Goal: Task Accomplishment & Management: Use online tool/utility

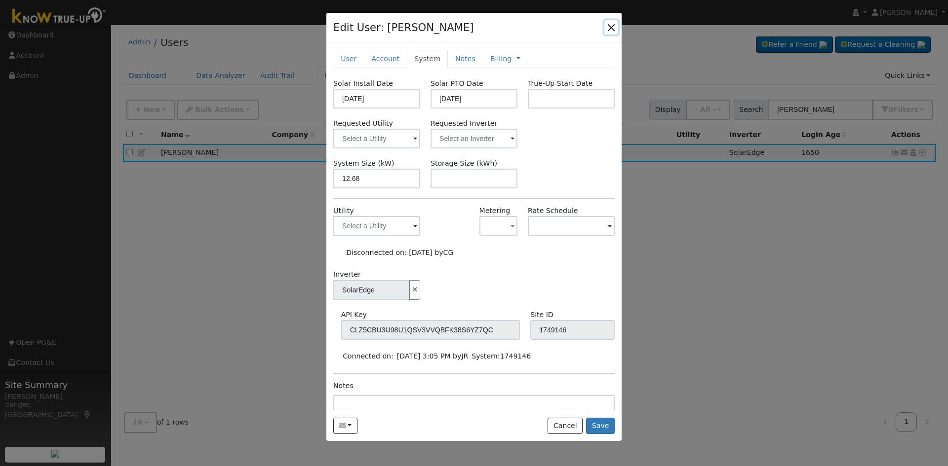
click at [609, 23] on button "button" at bounding box center [611, 27] width 14 height 14
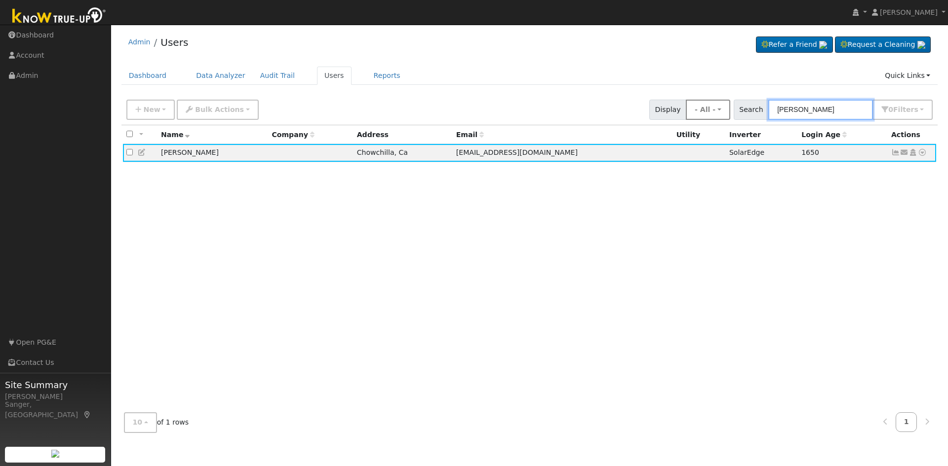
drag, startPoint x: 851, startPoint y: 110, endPoint x: 708, endPoint y: 106, distance: 143.7
click at [708, 106] on div "New Add User Quick Add Quick Connect Quick Convert Lead Bulk Actions Send Email…" at bounding box center [529, 108] width 810 height 24
paste input "Quevedo"
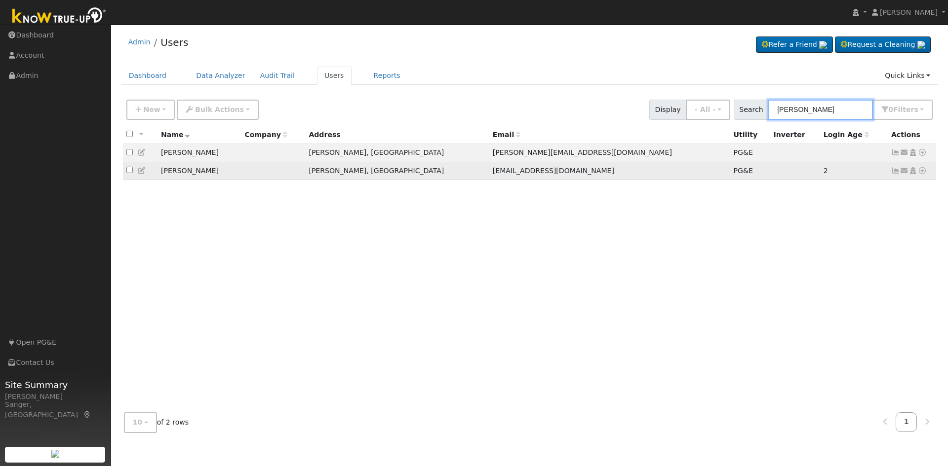
type input "Quevedo"
click at [919, 173] on icon at bounding box center [921, 170] width 9 height 7
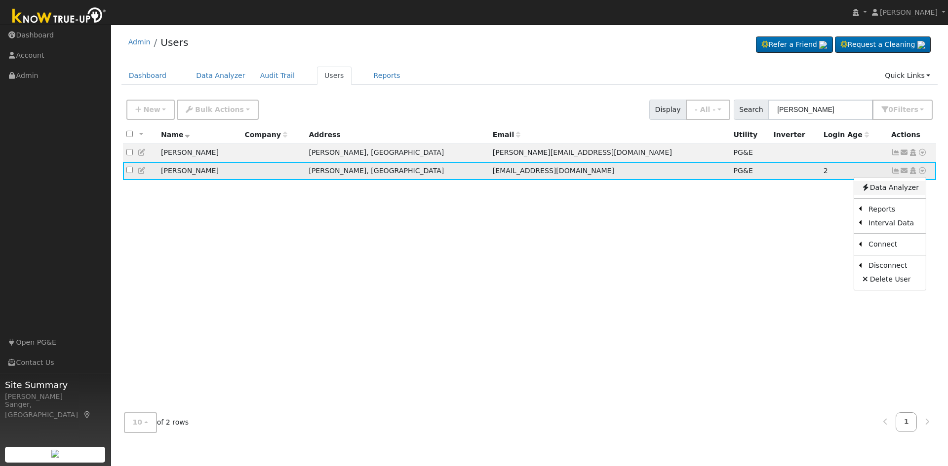
click at [897, 192] on link "Data Analyzer" at bounding box center [890, 188] width 72 height 14
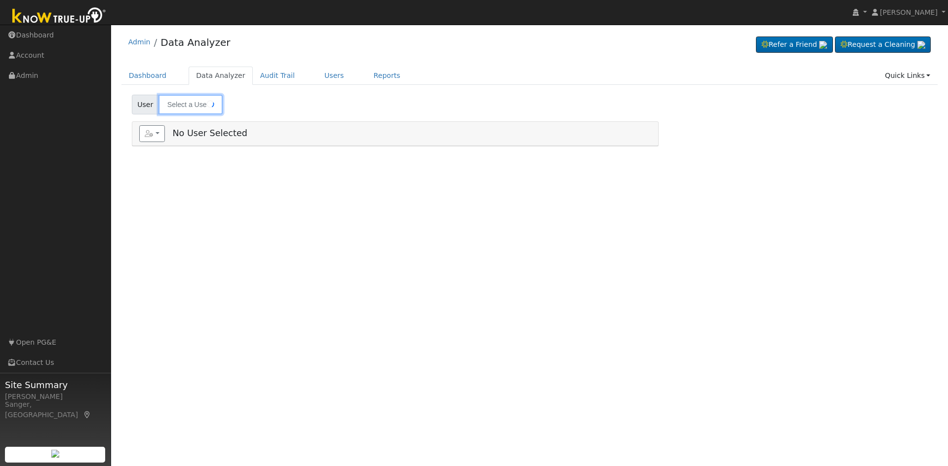
type input "[PERSON_NAME]"
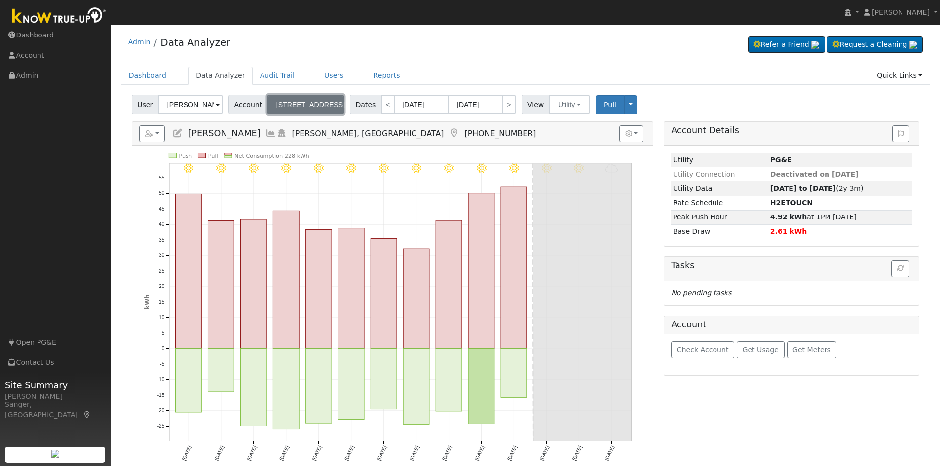
click at [284, 98] on button "[STREET_ADDRESS]" at bounding box center [305, 105] width 76 height 20
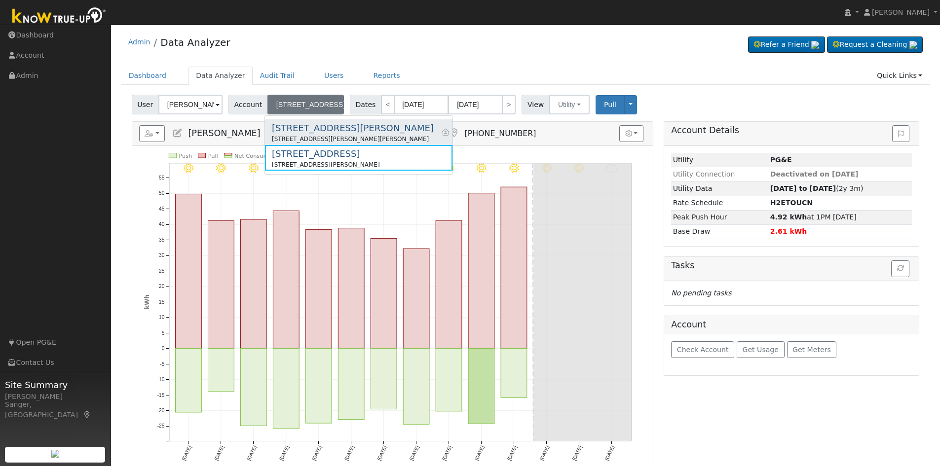
click at [285, 131] on div "[STREET_ADDRESS][PERSON_NAME]" at bounding box center [353, 127] width 162 height 13
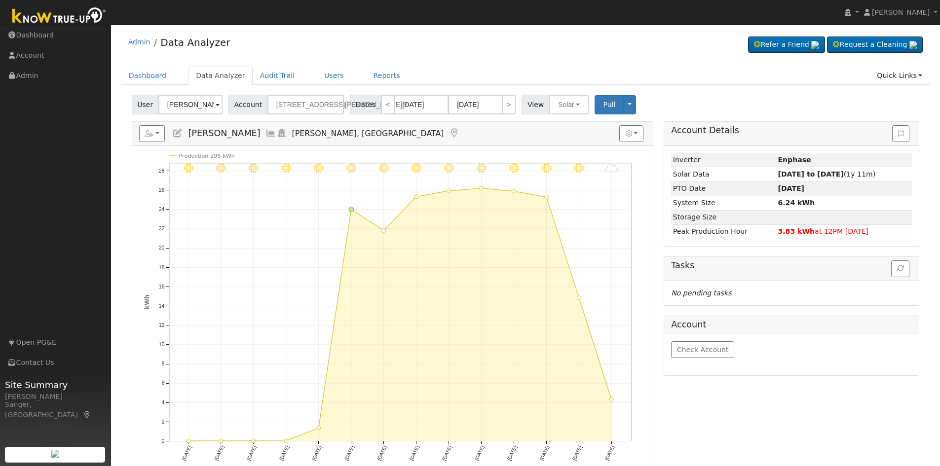
click at [266, 132] on icon at bounding box center [271, 133] width 11 height 9
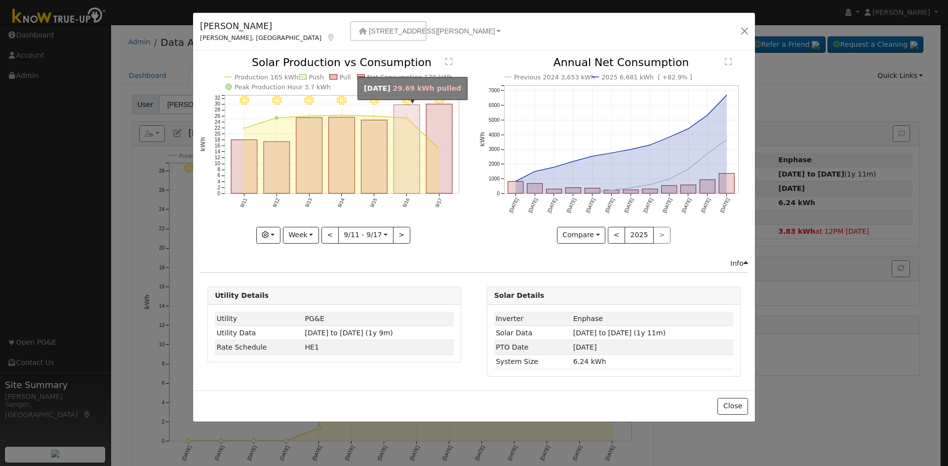
click at [404, 161] on rect "onclick=""" at bounding box center [407, 149] width 26 height 89
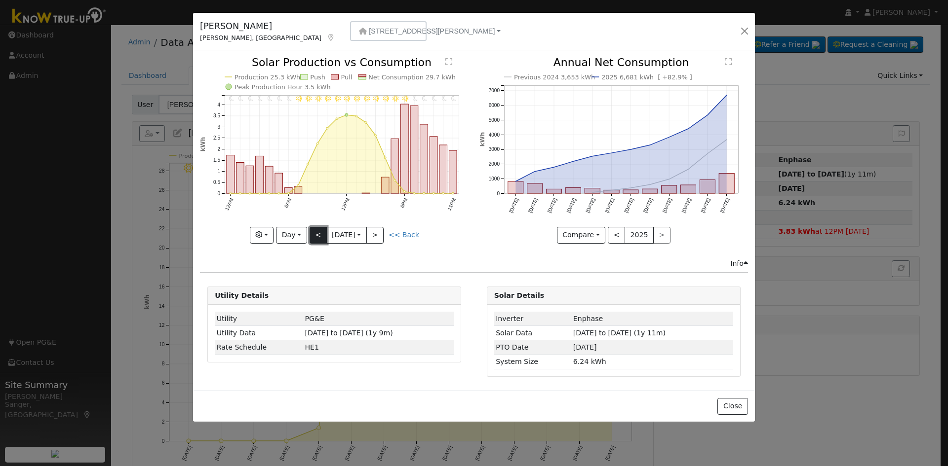
click at [317, 236] on button "<" at bounding box center [317, 235] width 17 height 17
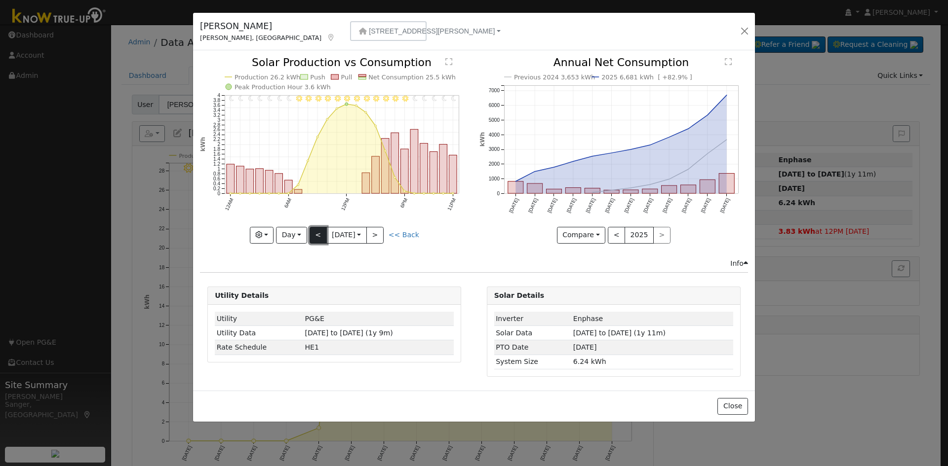
click at [317, 236] on button "<" at bounding box center [317, 235] width 17 height 17
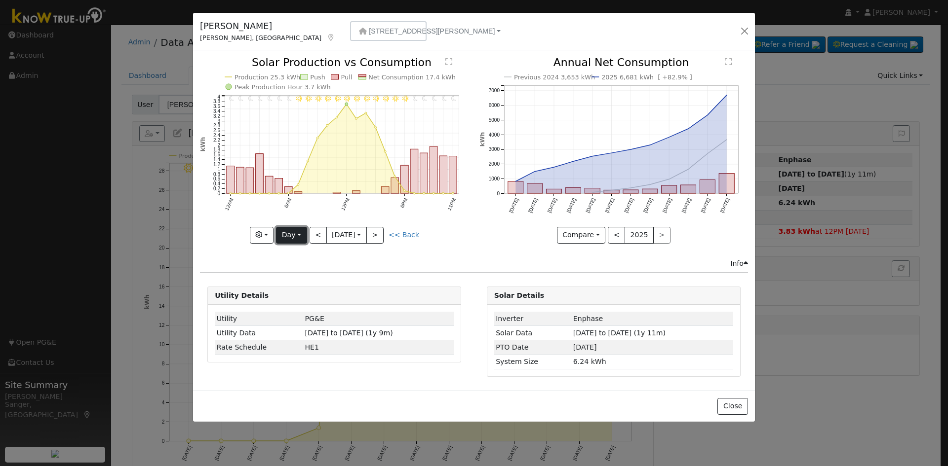
click at [286, 231] on button "Day" at bounding box center [291, 235] width 31 height 17
click at [300, 276] on link "Month" at bounding box center [310, 283] width 69 height 14
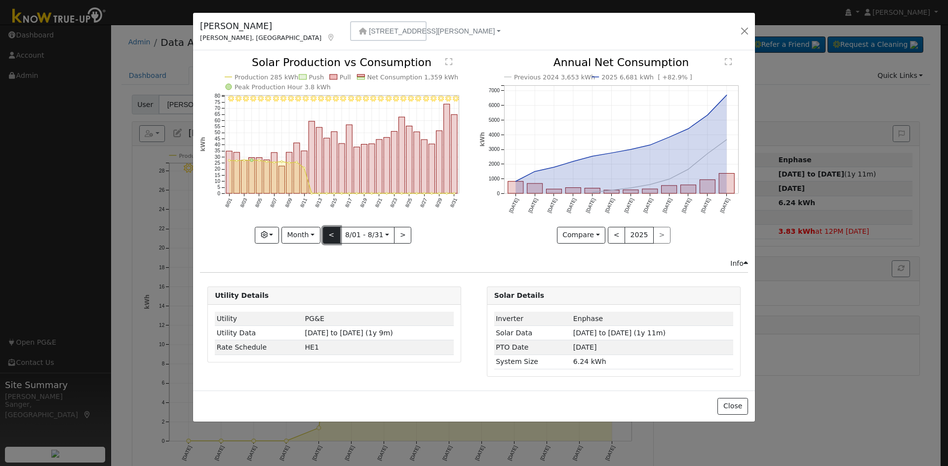
click at [333, 231] on button "<" at bounding box center [331, 235] width 17 height 17
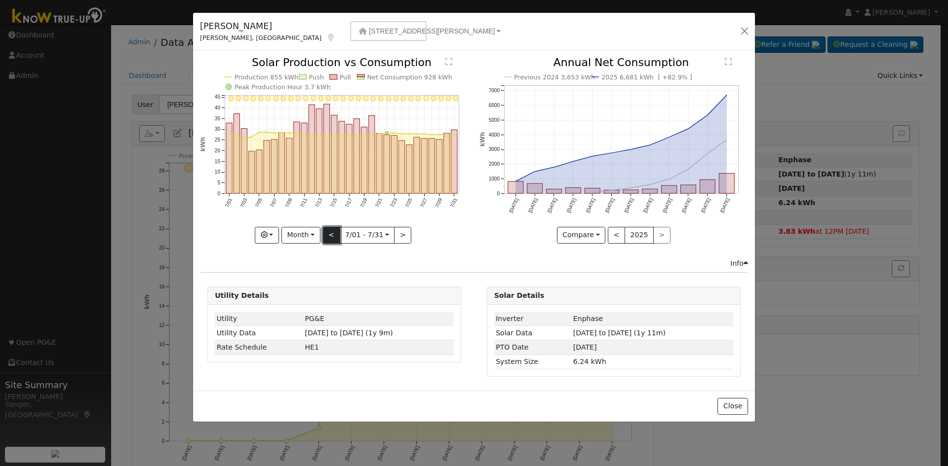
click at [333, 231] on button "<" at bounding box center [331, 235] width 17 height 17
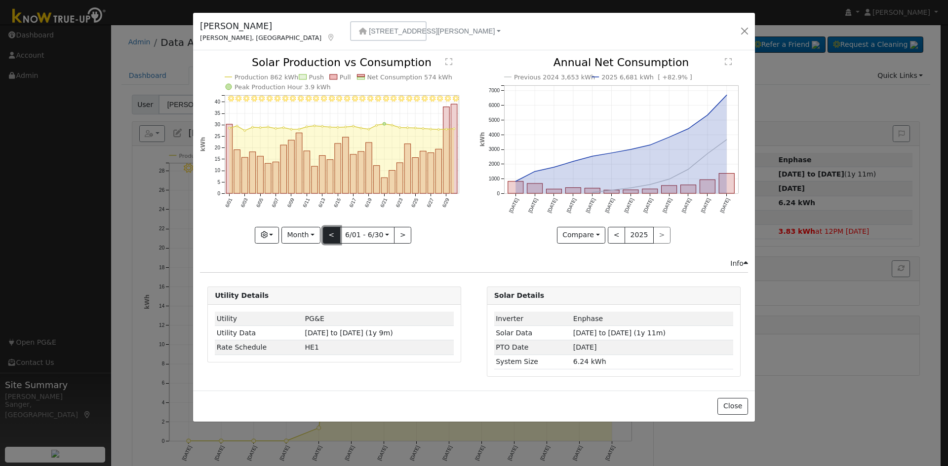
click at [333, 231] on button "<" at bounding box center [331, 235] width 17 height 17
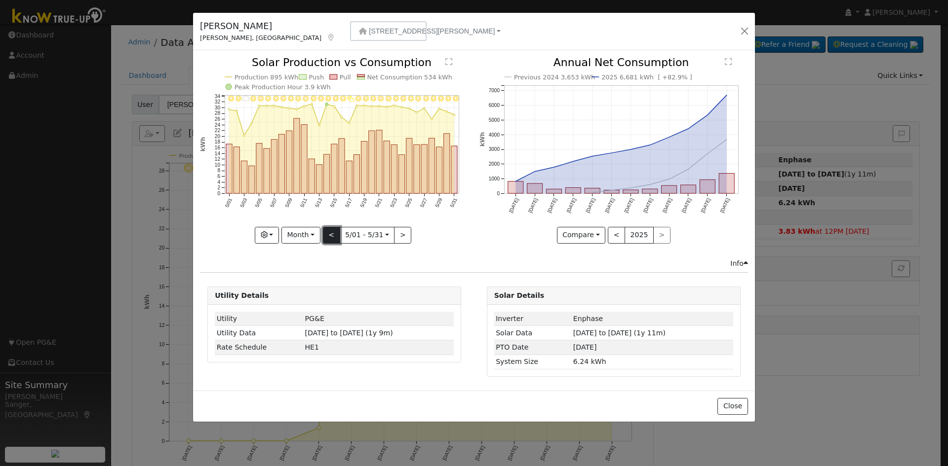
click at [333, 231] on button "<" at bounding box center [331, 235] width 17 height 17
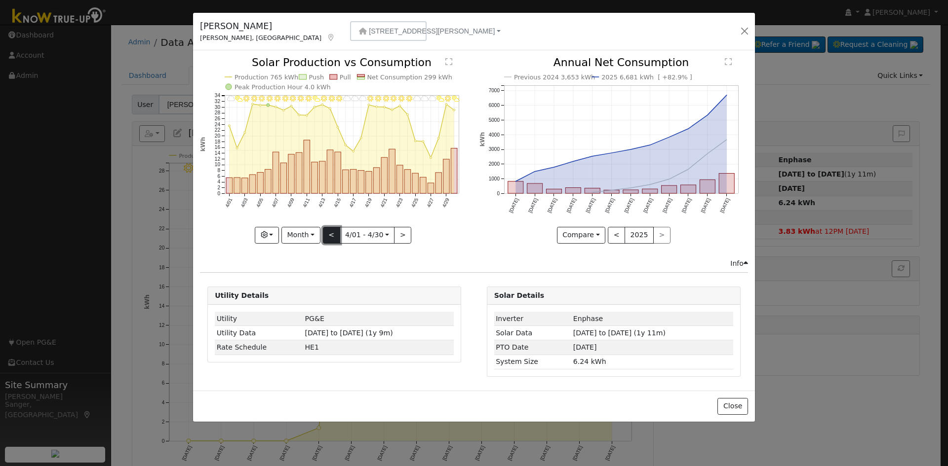
click at [333, 231] on button "<" at bounding box center [331, 235] width 17 height 17
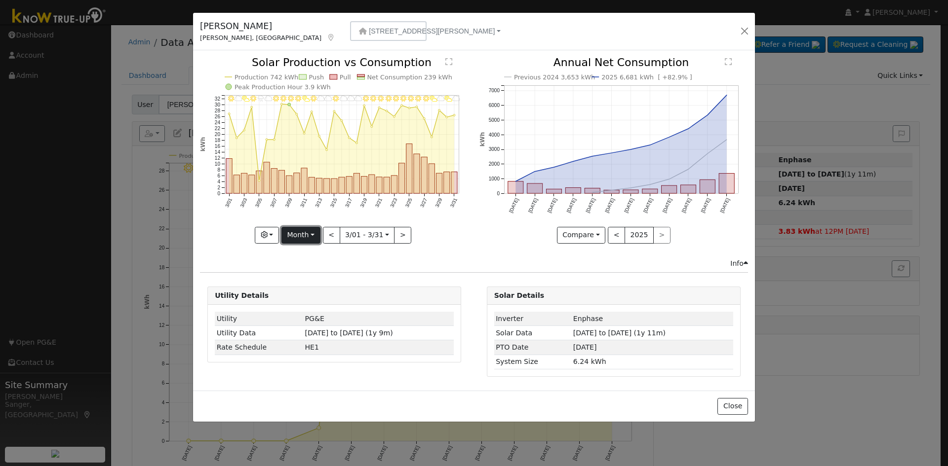
click at [290, 233] on button "Month" at bounding box center [300, 235] width 39 height 17
click at [295, 298] on link "Year" at bounding box center [316, 297] width 69 height 14
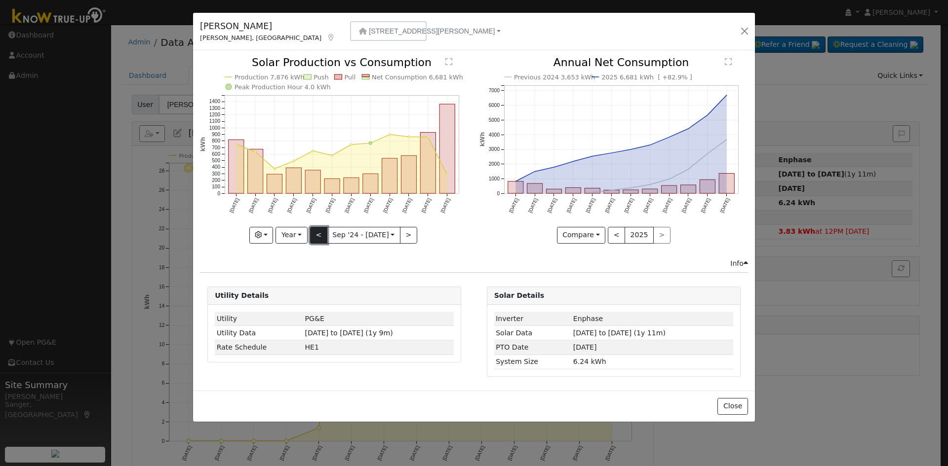
click at [319, 234] on button "<" at bounding box center [318, 235] width 17 height 17
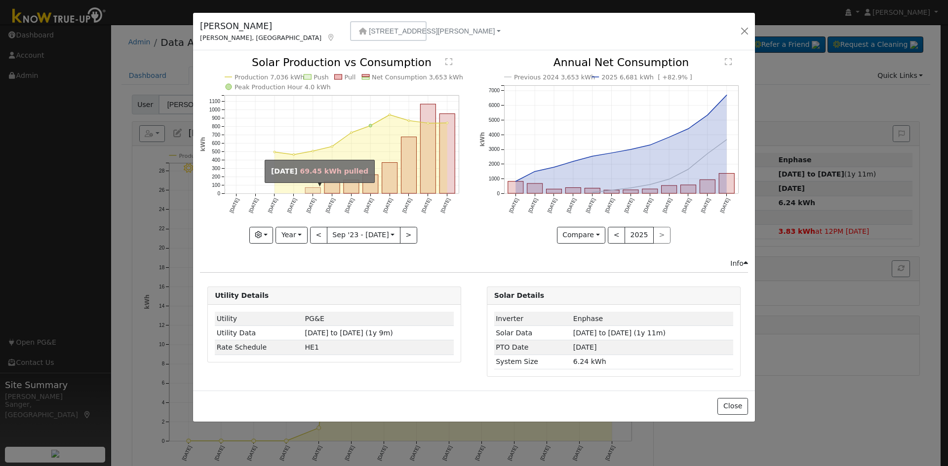
click at [314, 190] on rect "onclick=""" at bounding box center [312, 191] width 15 height 6
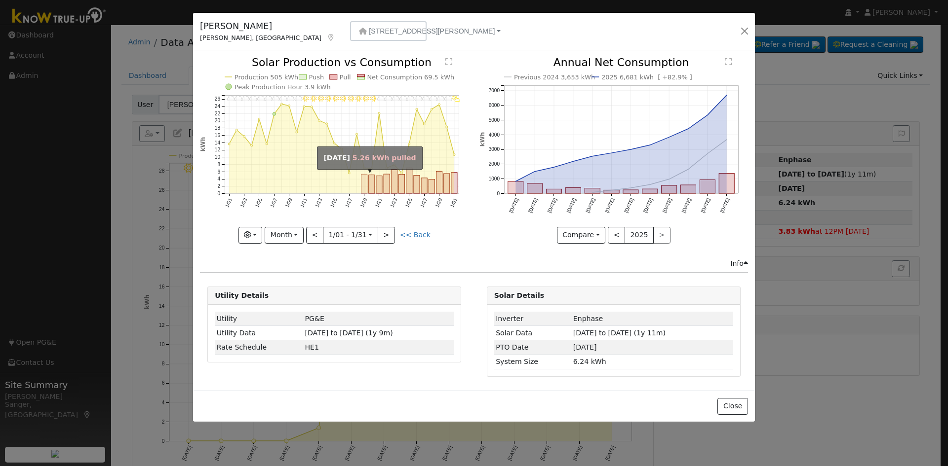
click at [362, 188] on rect "onclick=""" at bounding box center [364, 184] width 6 height 19
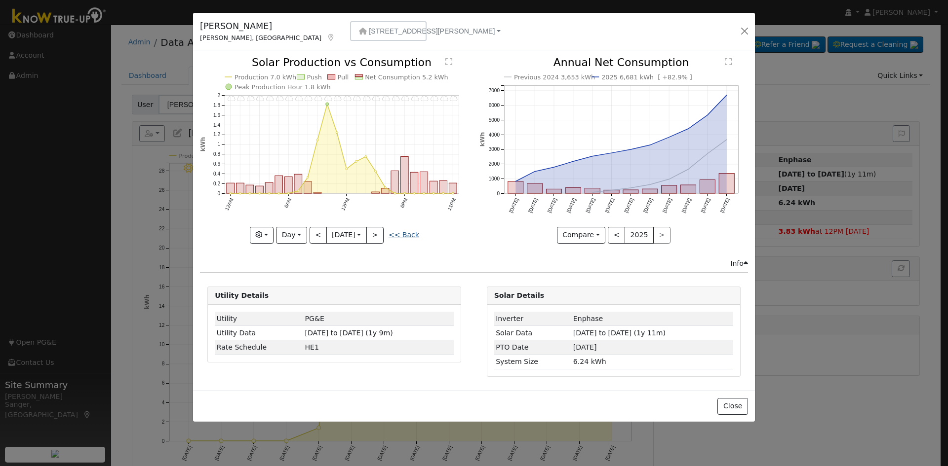
click at [401, 232] on link "<< Back" at bounding box center [403, 235] width 31 height 8
type input "2024-01-01"
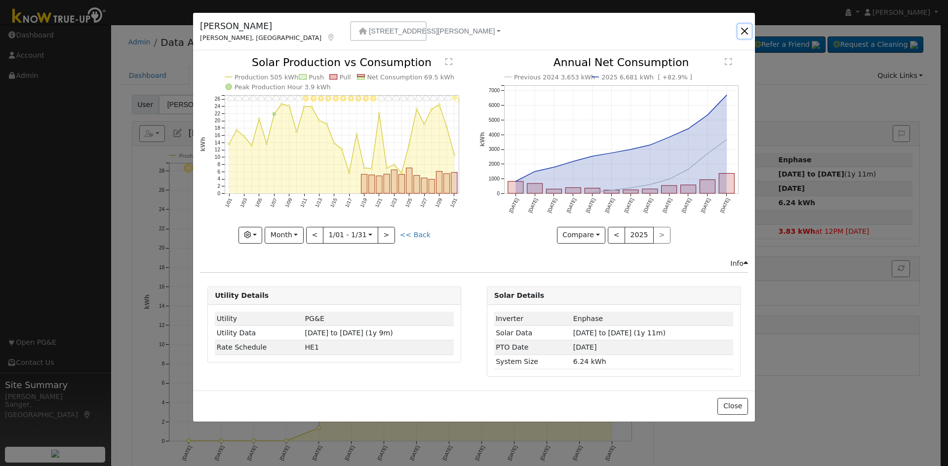
click at [745, 32] on button "button" at bounding box center [744, 31] width 14 height 14
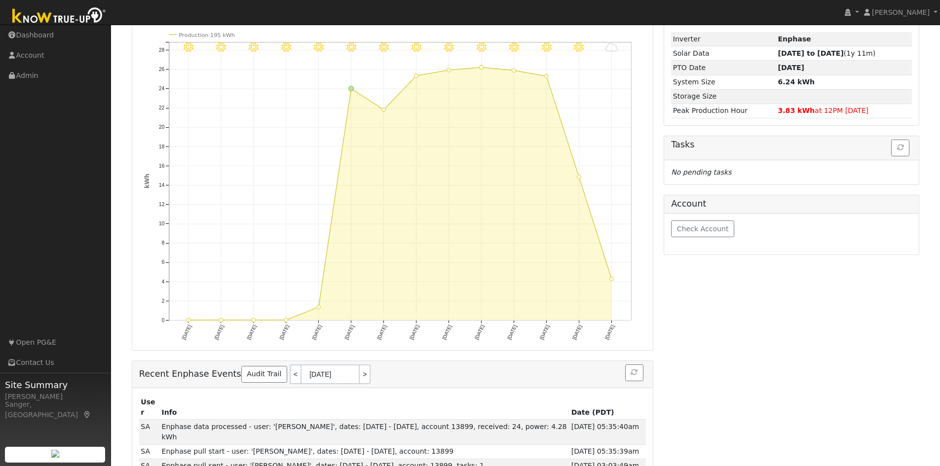
scroll to position [126, 0]
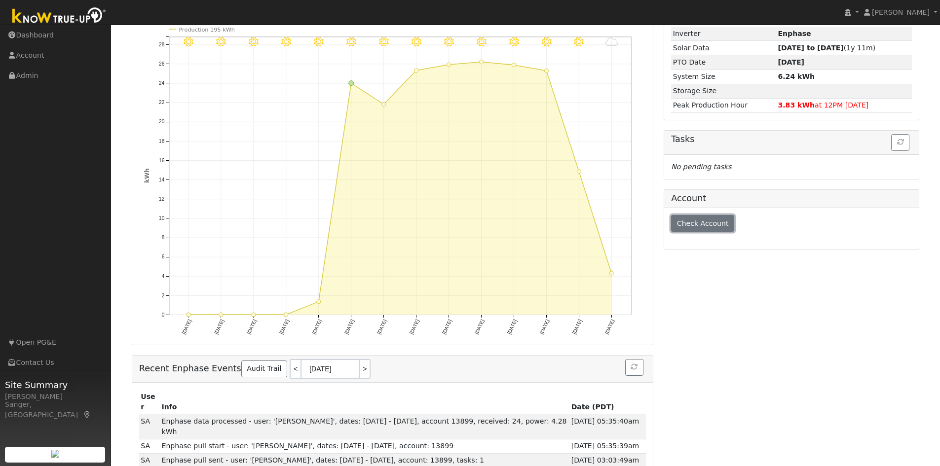
click at [688, 225] on span "Check Account" at bounding box center [703, 224] width 52 height 8
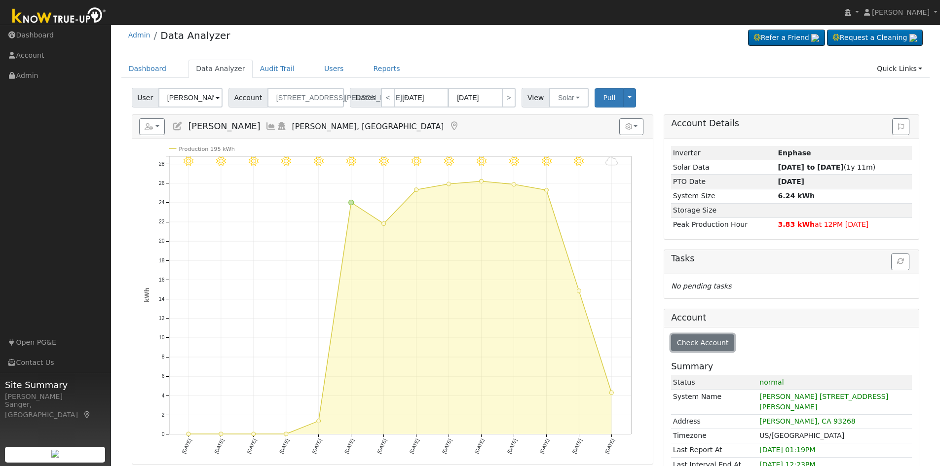
scroll to position [0, 0]
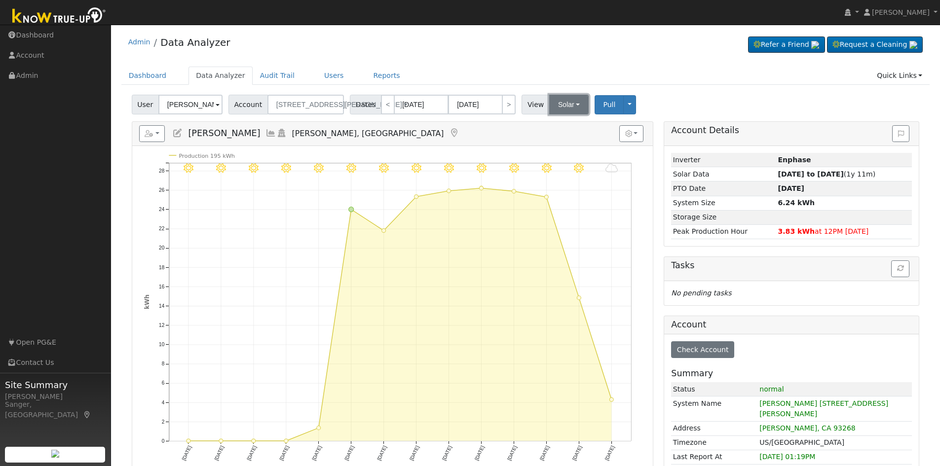
click at [549, 100] on button "Solar" at bounding box center [568, 105] width 39 height 20
click at [550, 127] on link "Utility" at bounding box center [582, 126] width 69 height 14
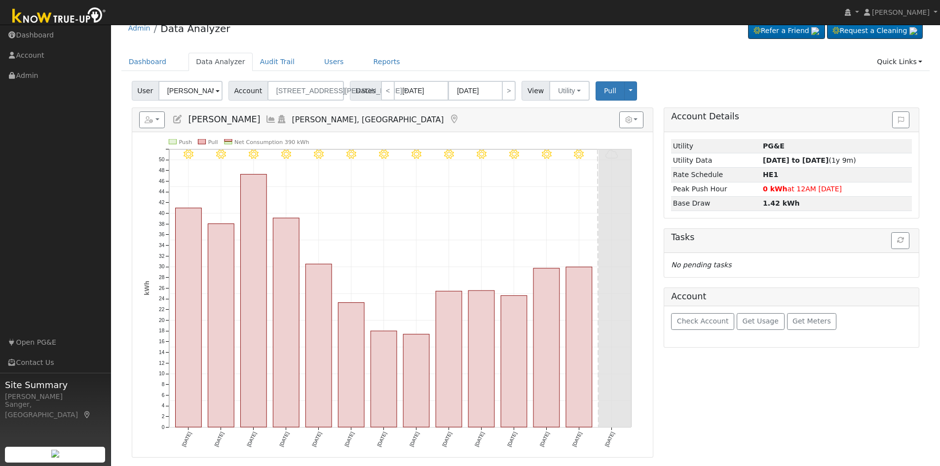
scroll to position [9, 0]
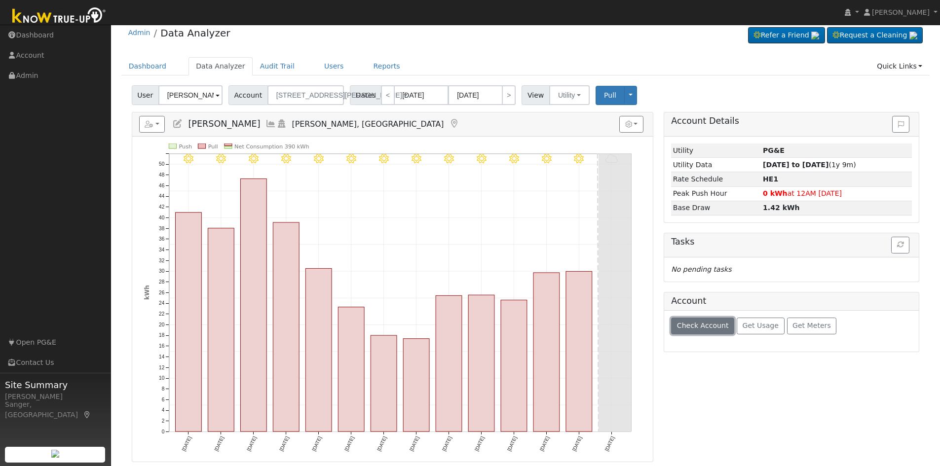
click at [686, 324] on span "Check Account" at bounding box center [703, 326] width 52 height 8
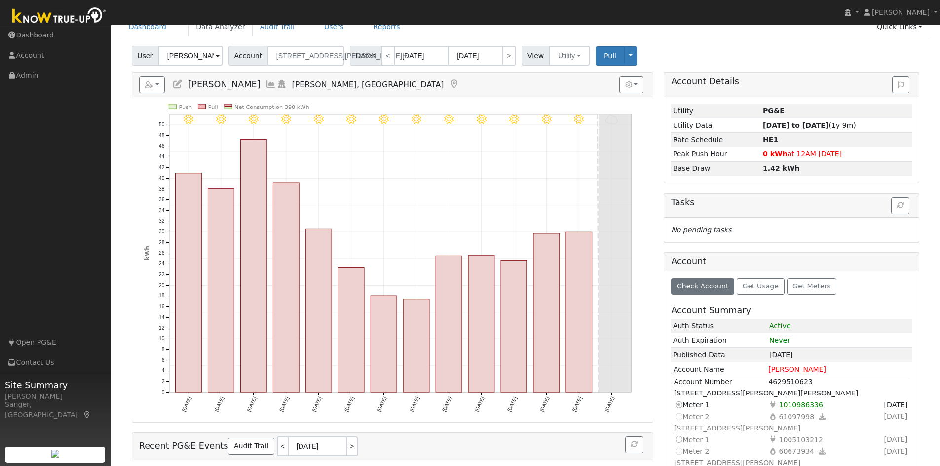
scroll to position [0, 0]
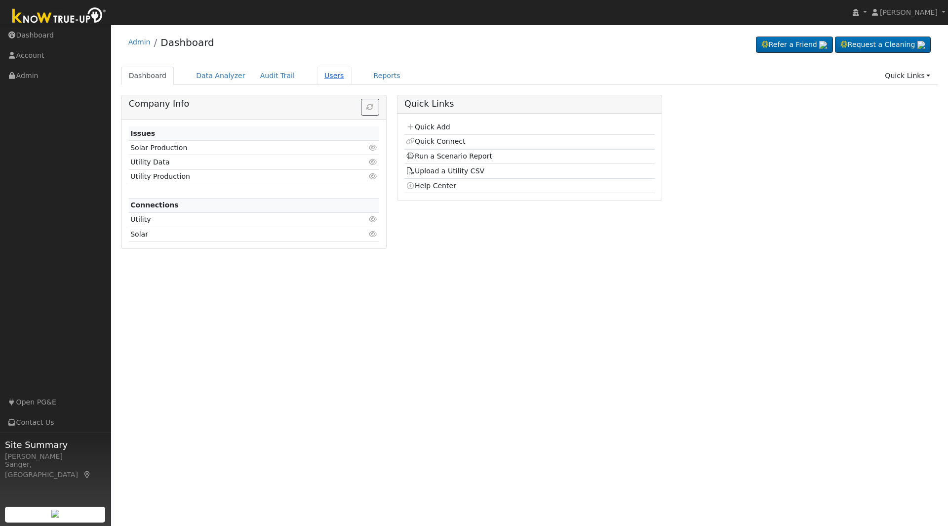
click at [321, 76] on link "Users" at bounding box center [334, 76] width 35 height 18
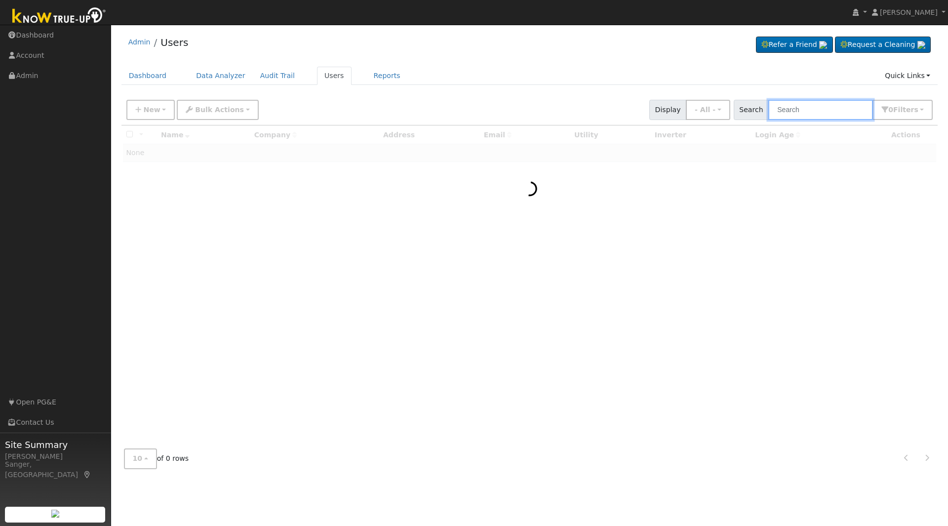
click at [811, 114] on input "text" at bounding box center [820, 110] width 105 height 20
paste input "Guy Culver"
type input "Guy Culver"
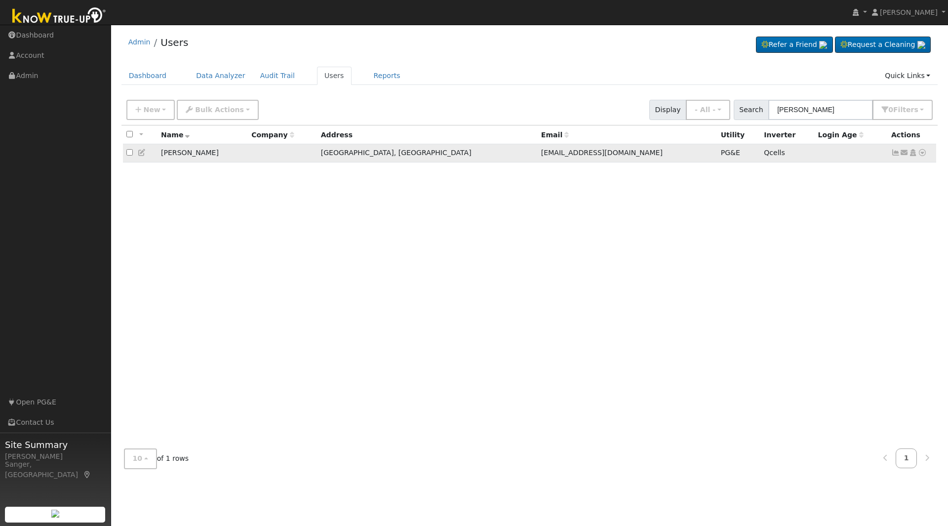
click at [894, 154] on icon at bounding box center [895, 152] width 9 height 7
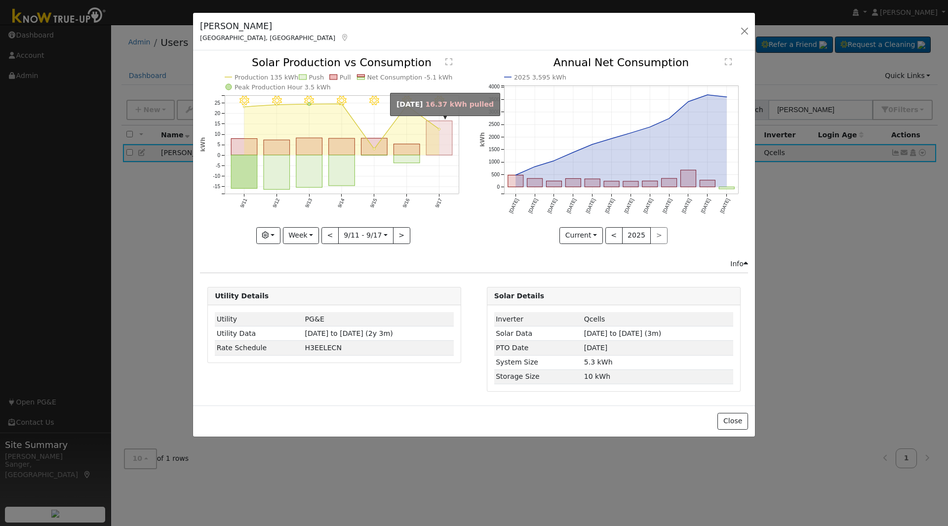
click at [442, 146] on rect "onclick=""" at bounding box center [439, 138] width 26 height 34
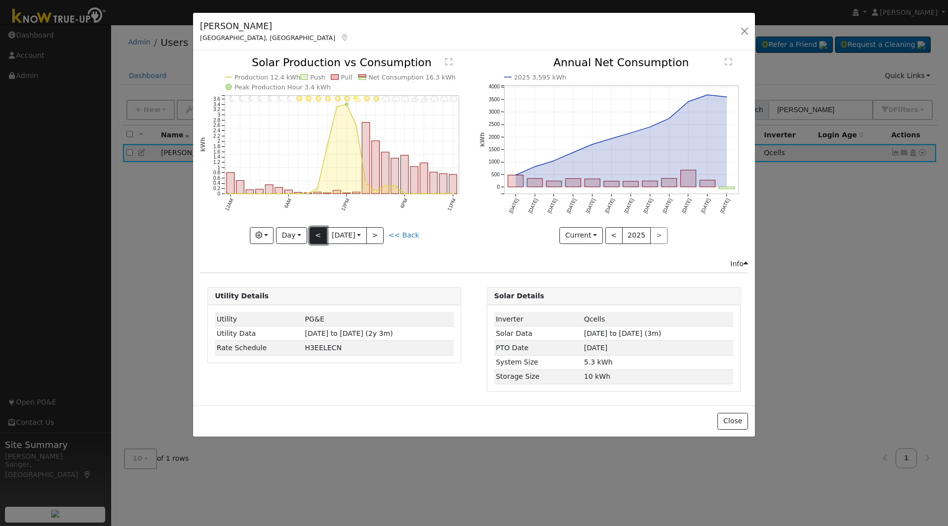
click at [314, 232] on button "<" at bounding box center [317, 235] width 17 height 17
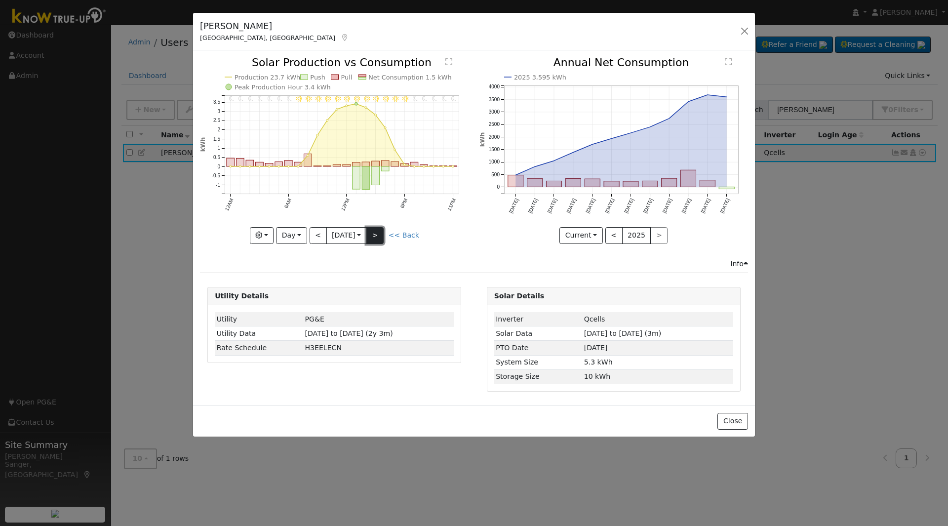
click at [380, 234] on button ">" at bounding box center [374, 235] width 17 height 17
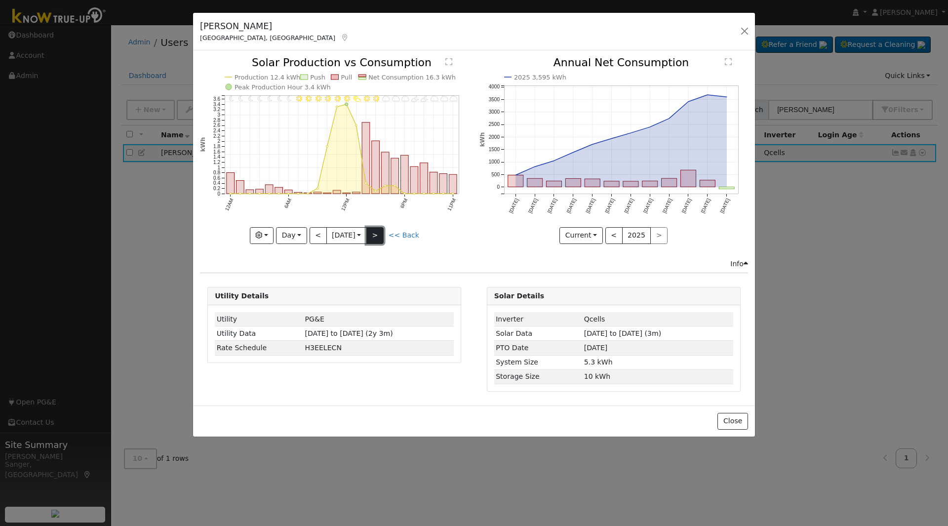
click at [380, 234] on button ">" at bounding box center [374, 235] width 17 height 17
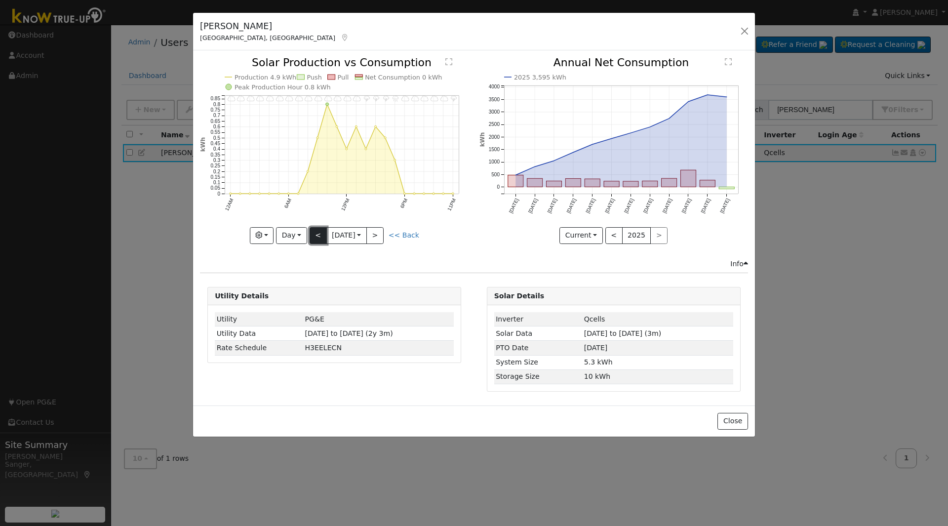
click at [317, 236] on button "<" at bounding box center [317, 235] width 17 height 17
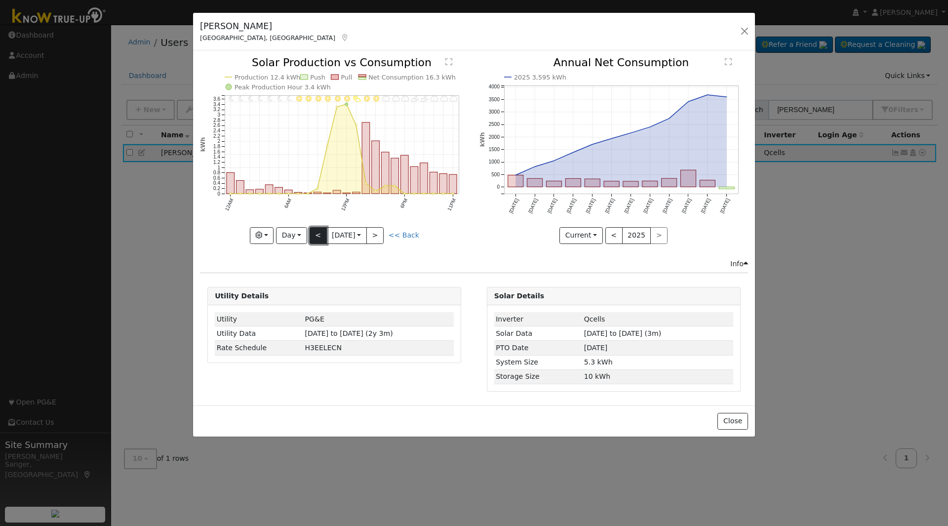
click at [313, 233] on button "<" at bounding box center [317, 235] width 17 height 17
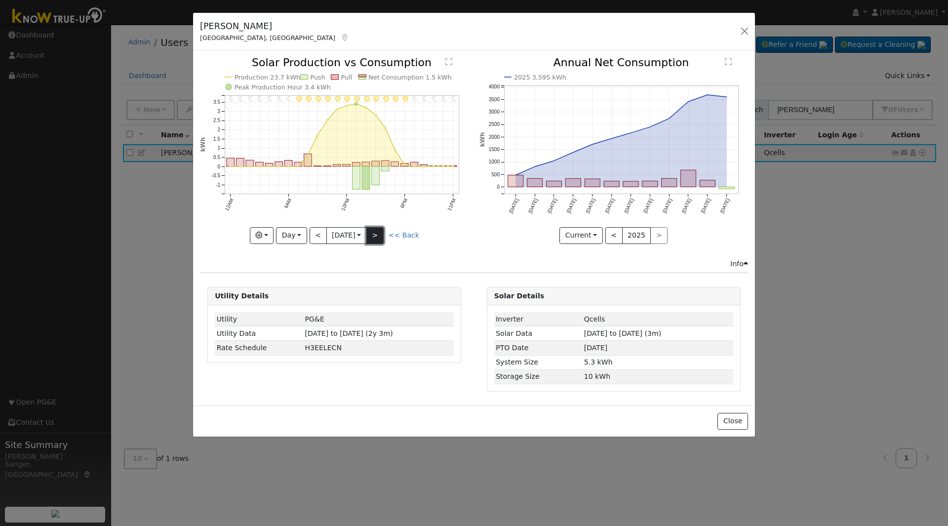
click at [376, 234] on button ">" at bounding box center [374, 235] width 17 height 17
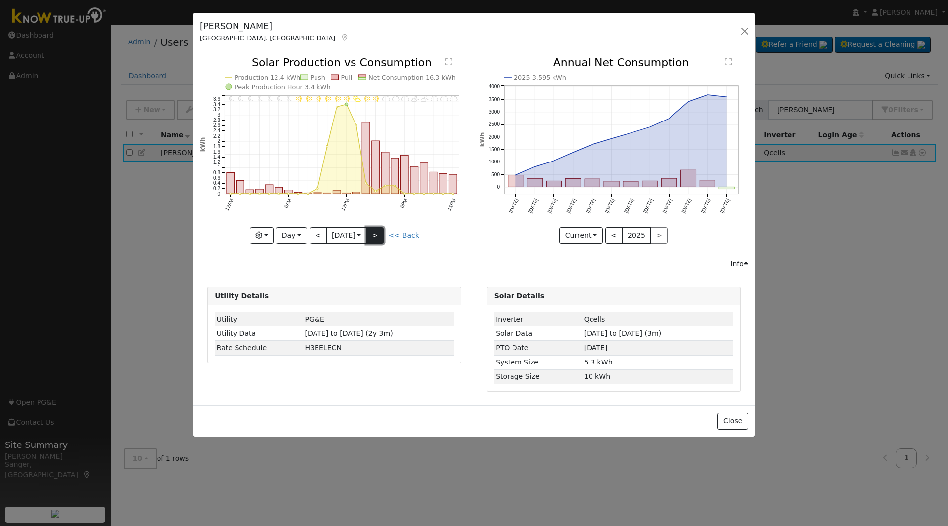
click at [378, 231] on button ">" at bounding box center [374, 235] width 17 height 17
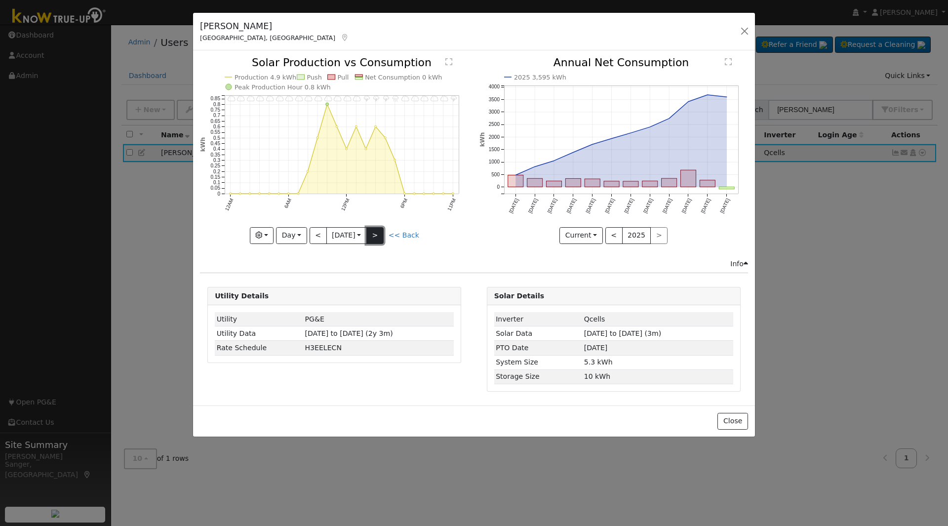
click at [383, 236] on button ">" at bounding box center [374, 235] width 17 height 17
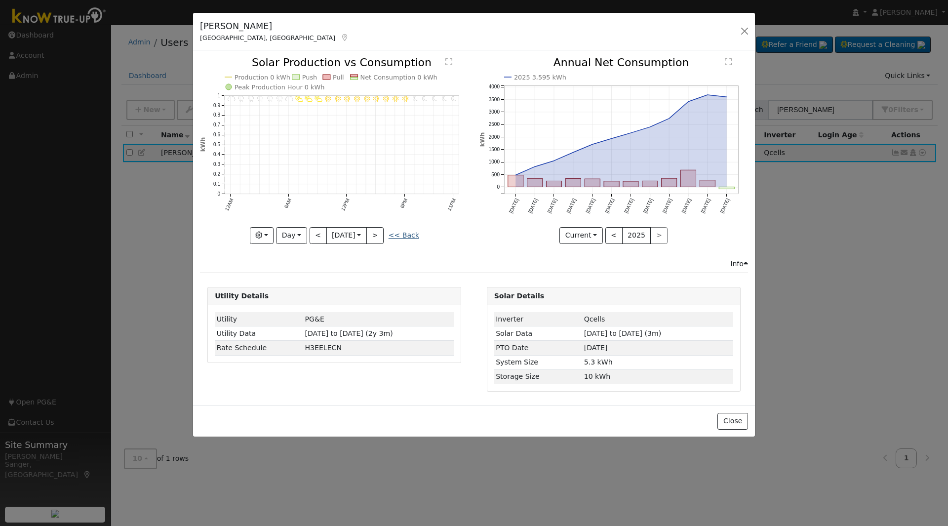
click at [402, 233] on link "<< Back" at bounding box center [403, 235] width 31 height 8
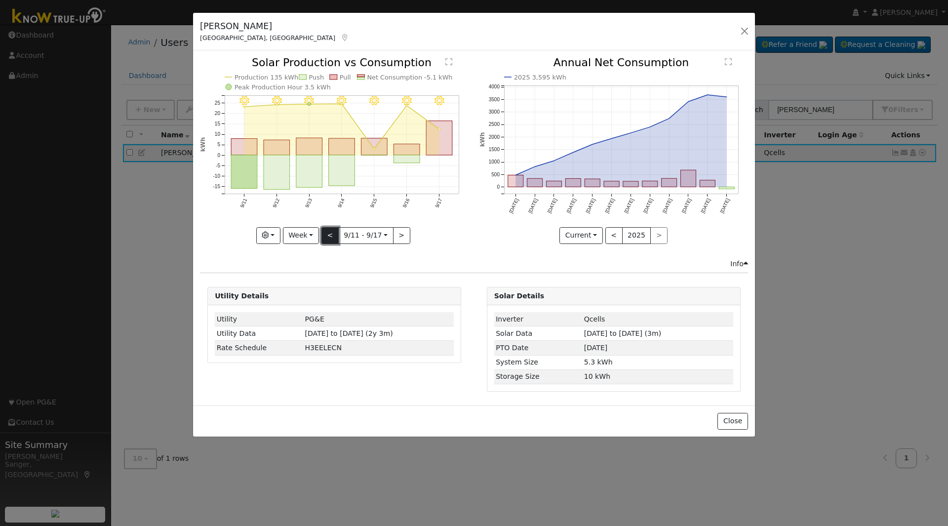
click at [331, 237] on button "<" at bounding box center [329, 235] width 17 height 17
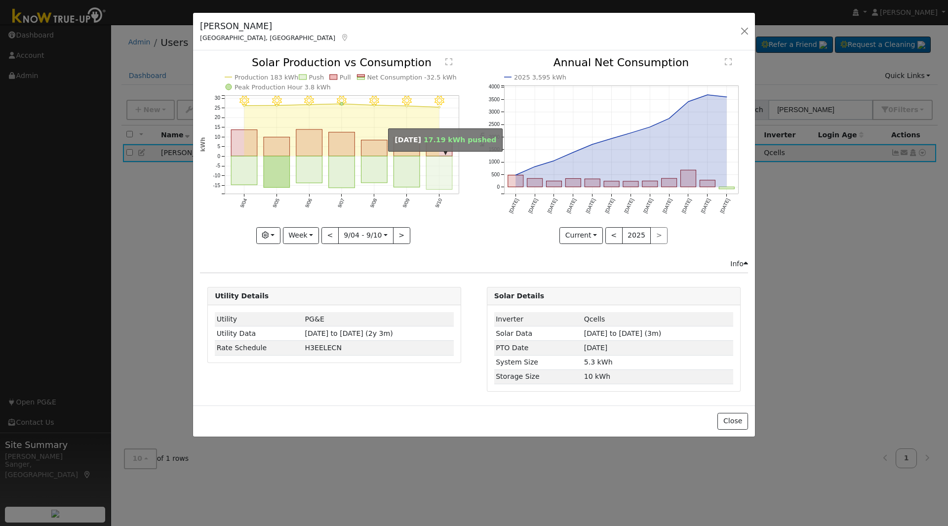
click at [433, 183] on rect "onclick=""" at bounding box center [439, 172] width 26 height 33
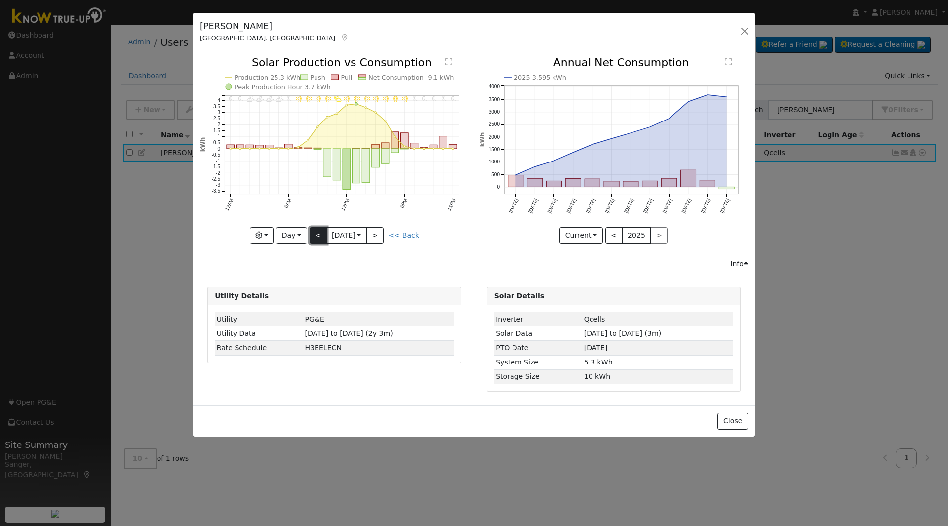
click at [317, 238] on button "<" at bounding box center [317, 235] width 17 height 17
click at [408, 231] on link "<< Back" at bounding box center [403, 235] width 31 height 8
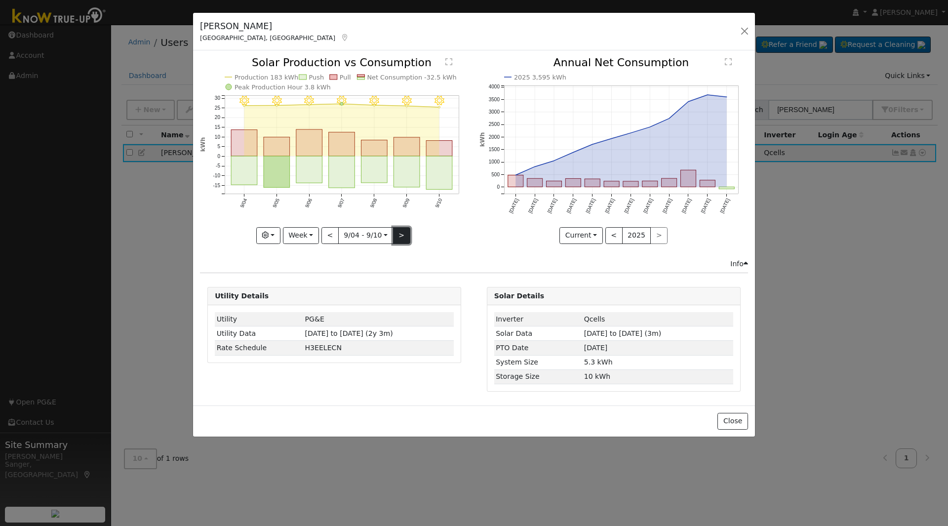
click at [399, 235] on button ">" at bounding box center [401, 235] width 17 height 17
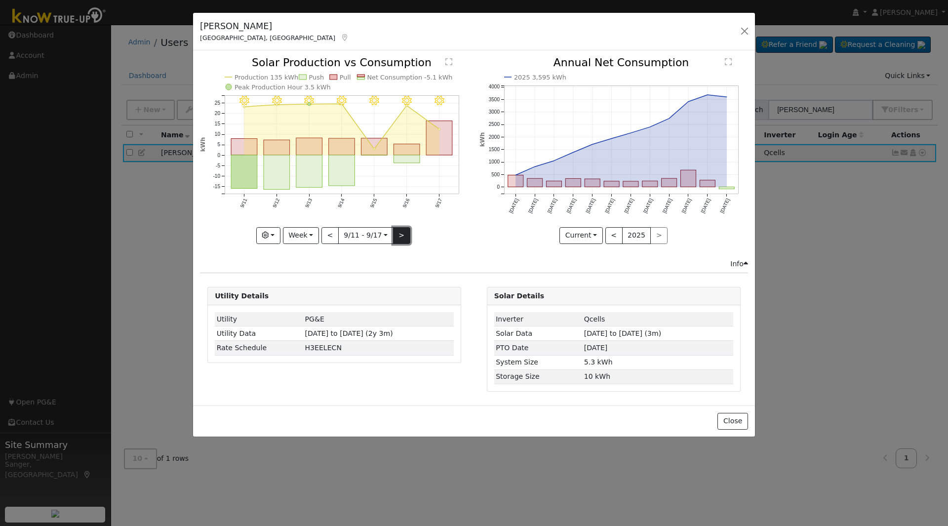
click at [398, 236] on button ">" at bounding box center [401, 235] width 17 height 17
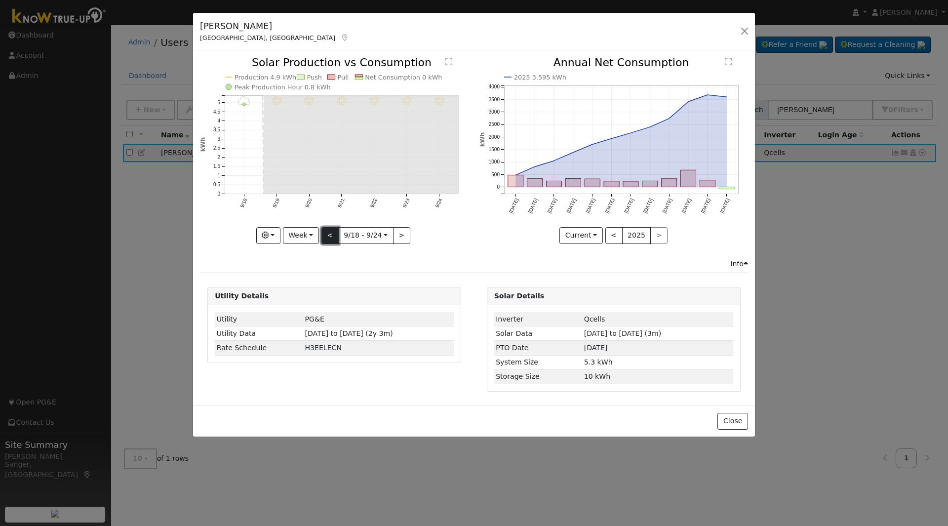
click at [329, 238] on button "<" at bounding box center [329, 235] width 17 height 17
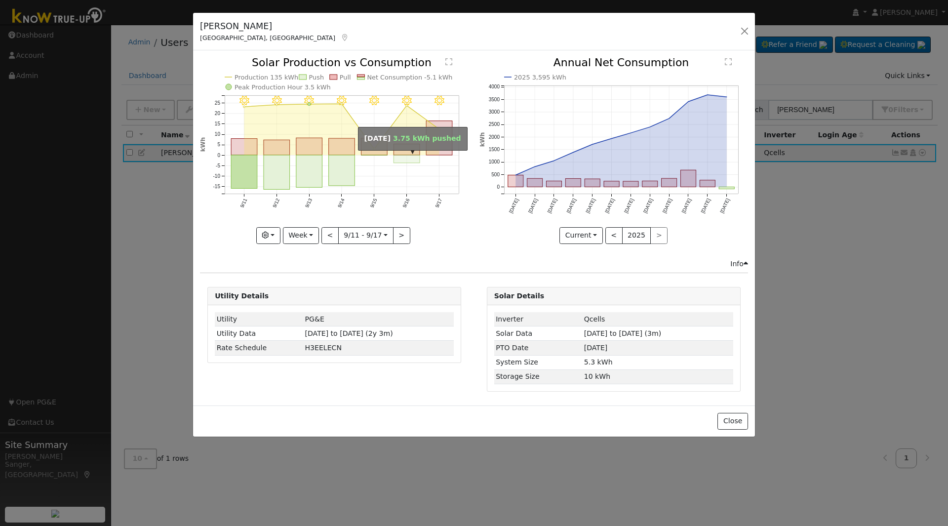
click at [413, 159] on rect "onclick=""" at bounding box center [407, 159] width 26 height 8
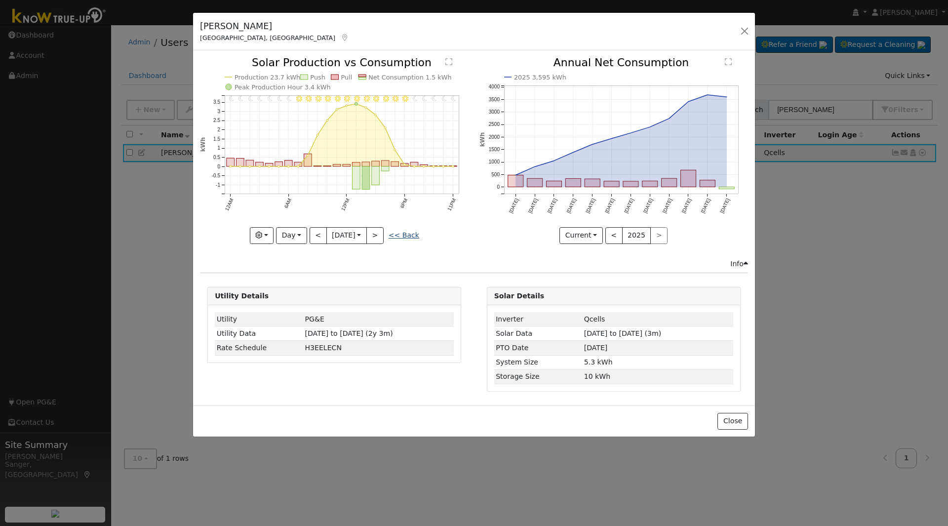
click at [400, 235] on link "<< Back" at bounding box center [403, 235] width 31 height 8
type input "2025-09-11"
